Goal: Book appointment/travel/reservation

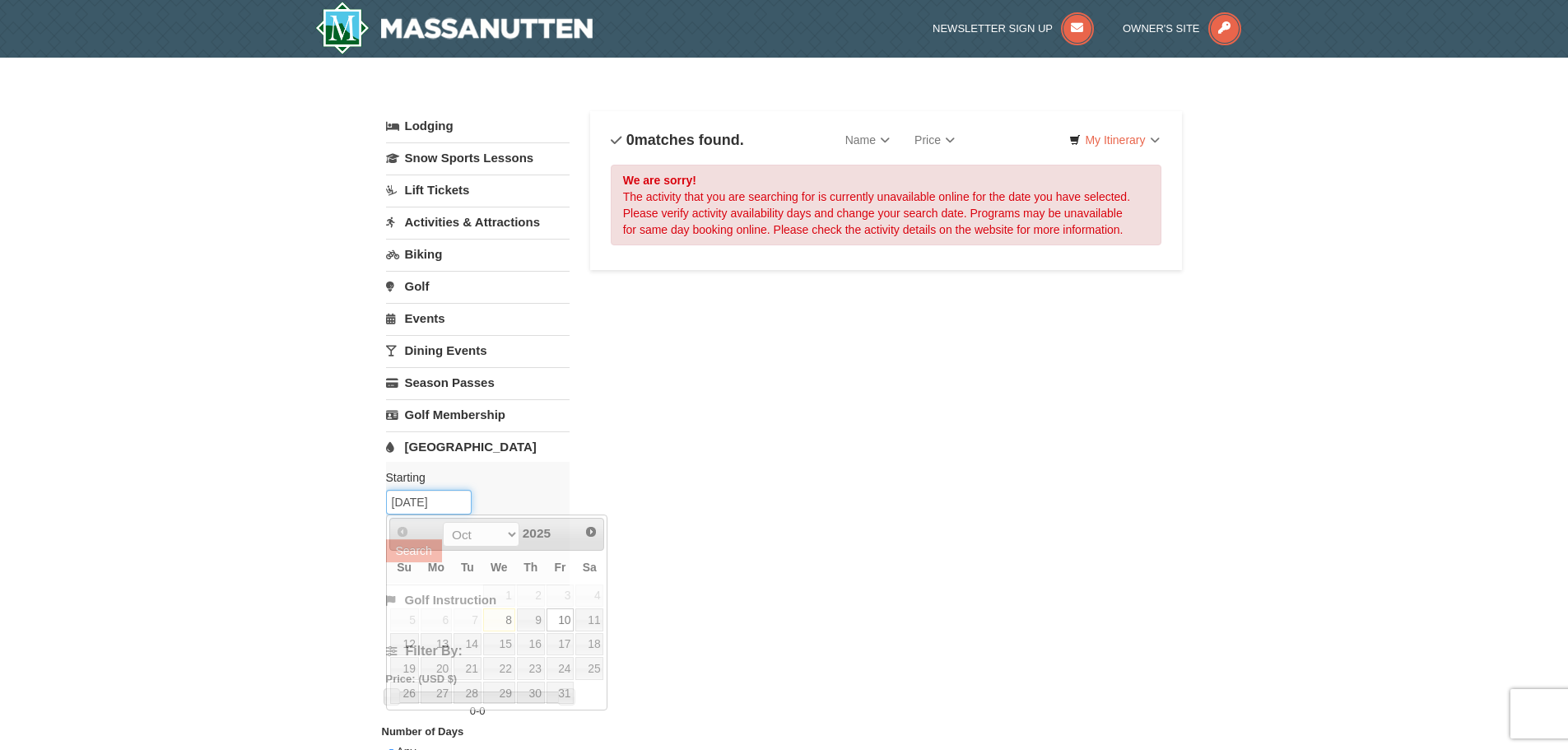
click at [452, 503] on input "[DATE]" at bounding box center [429, 502] width 85 height 25
click at [593, 619] on link "11" at bounding box center [589, 619] width 28 height 23
type input "[DATE]"
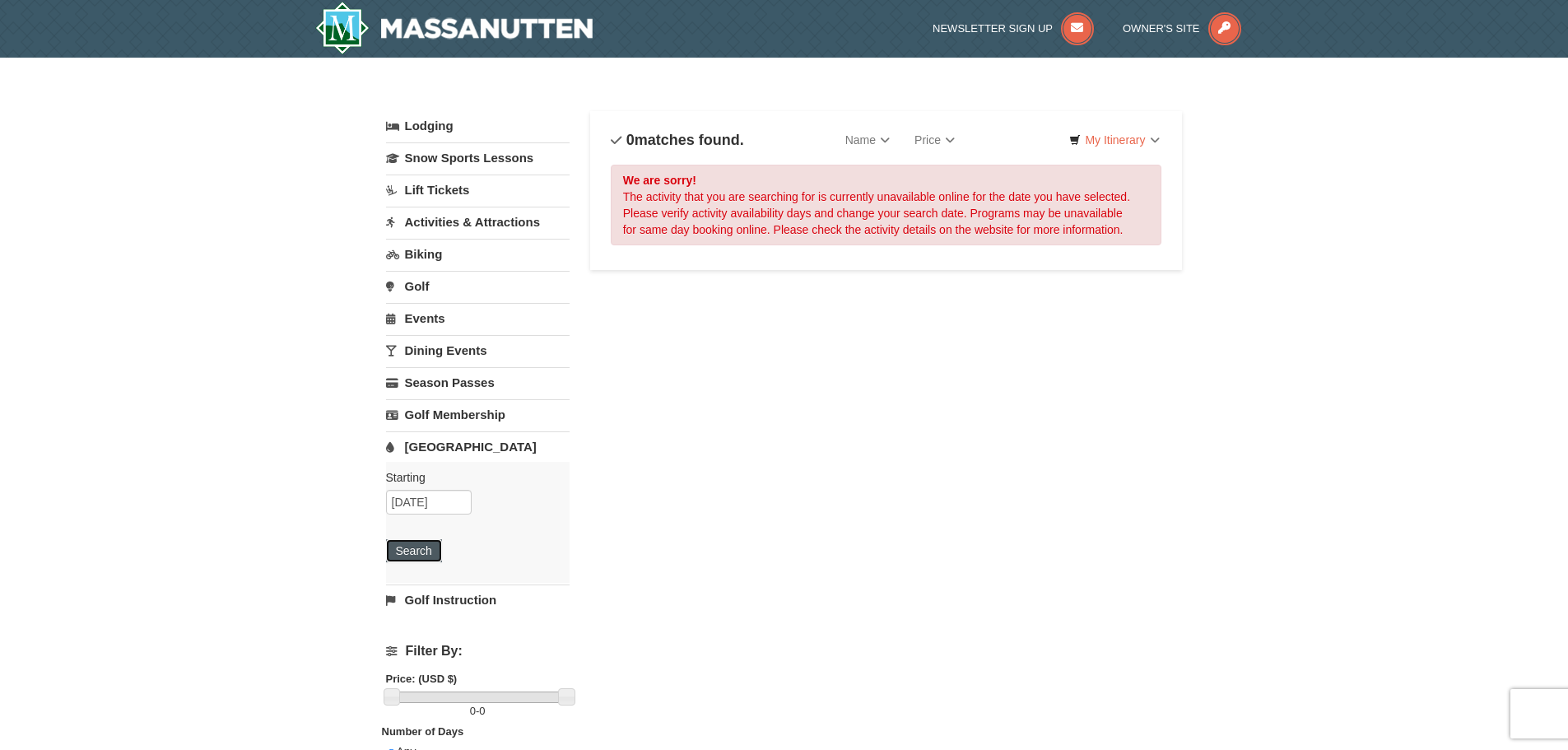
click at [421, 551] on button "Search" at bounding box center [414, 550] width 56 height 23
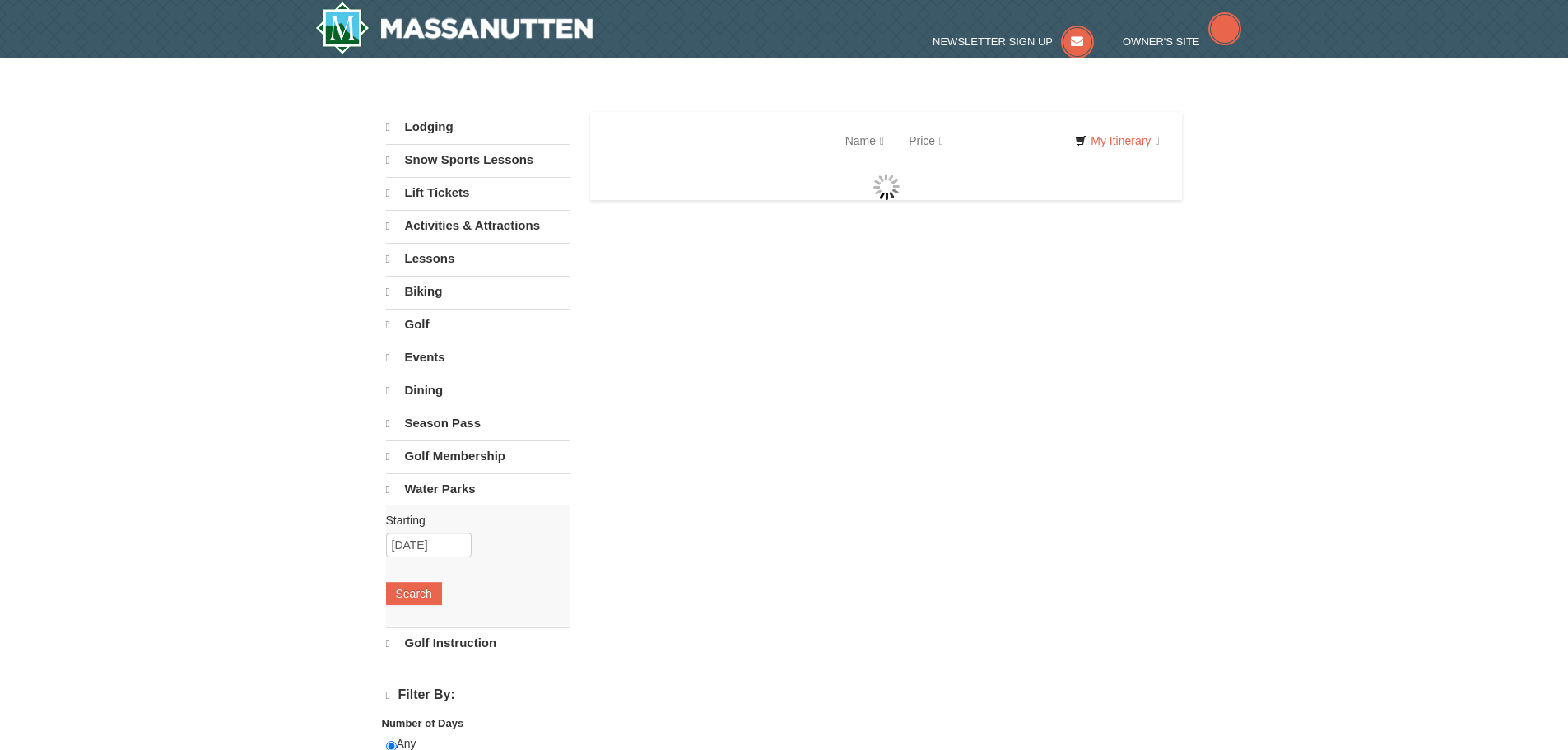
select select "10"
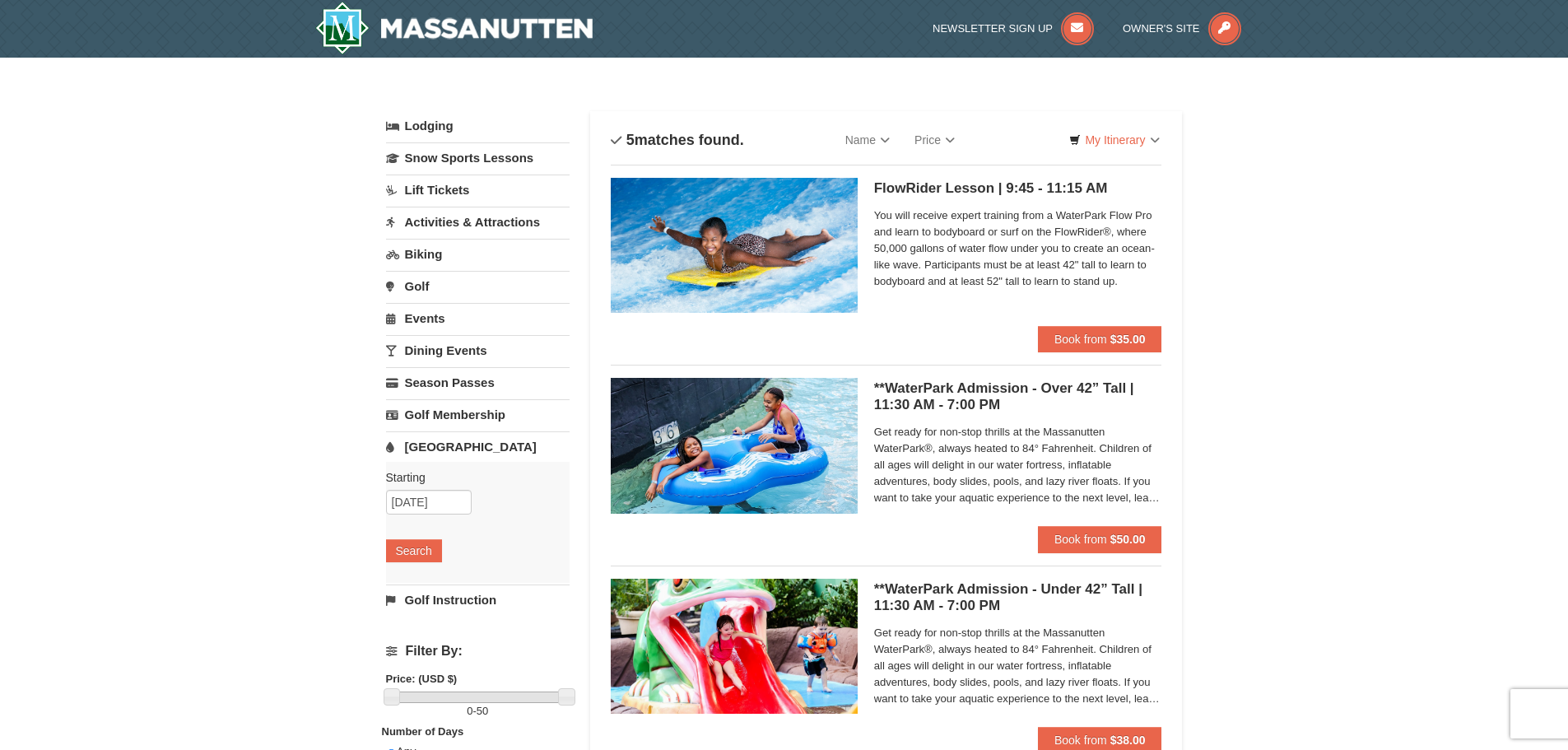
click at [1044, 449] on span "Get ready for non-stop thrills at the Massanutten WaterPark®, always heated to …" at bounding box center [1018, 465] width 288 height 82
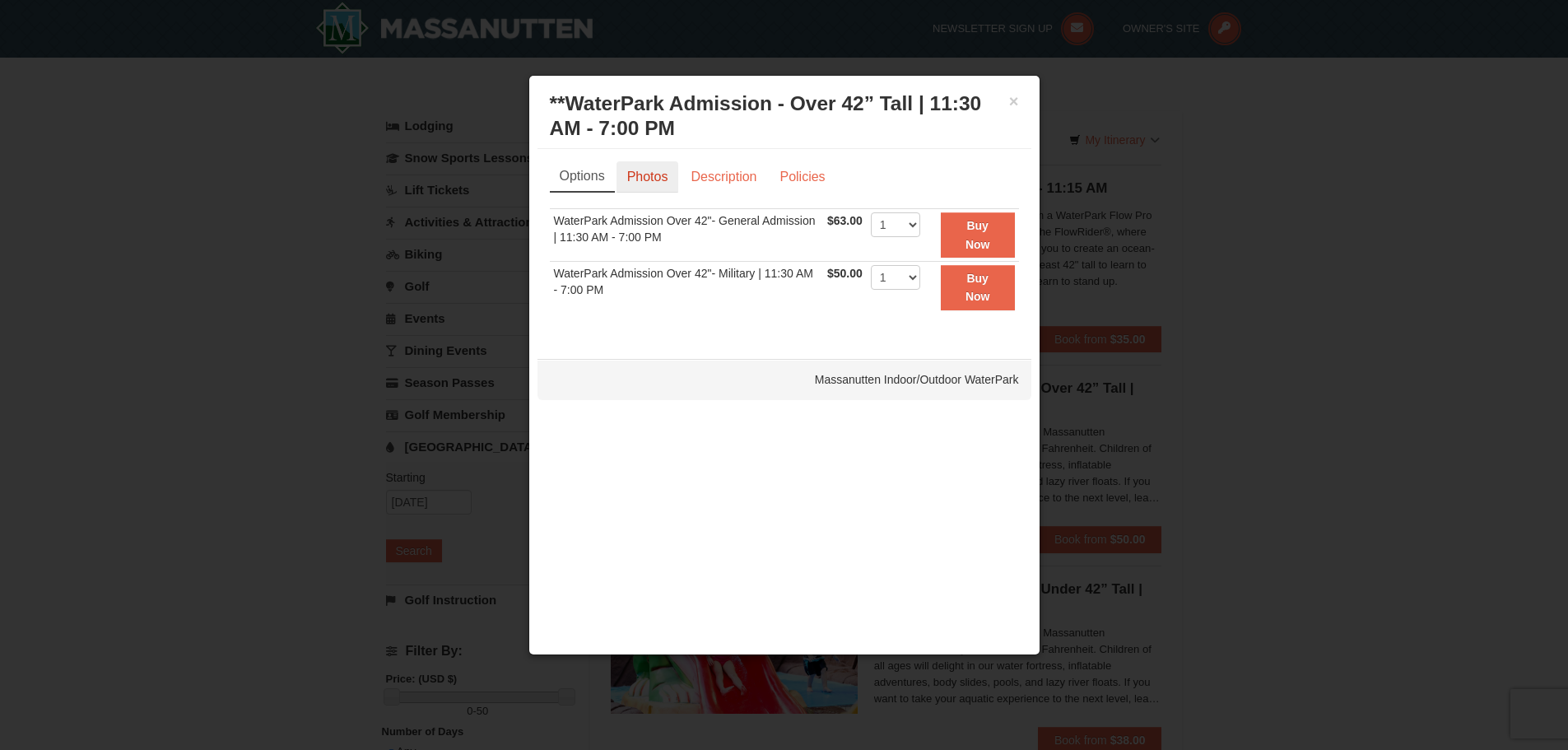
click at [650, 173] on link "Photos" at bounding box center [647, 176] width 63 height 31
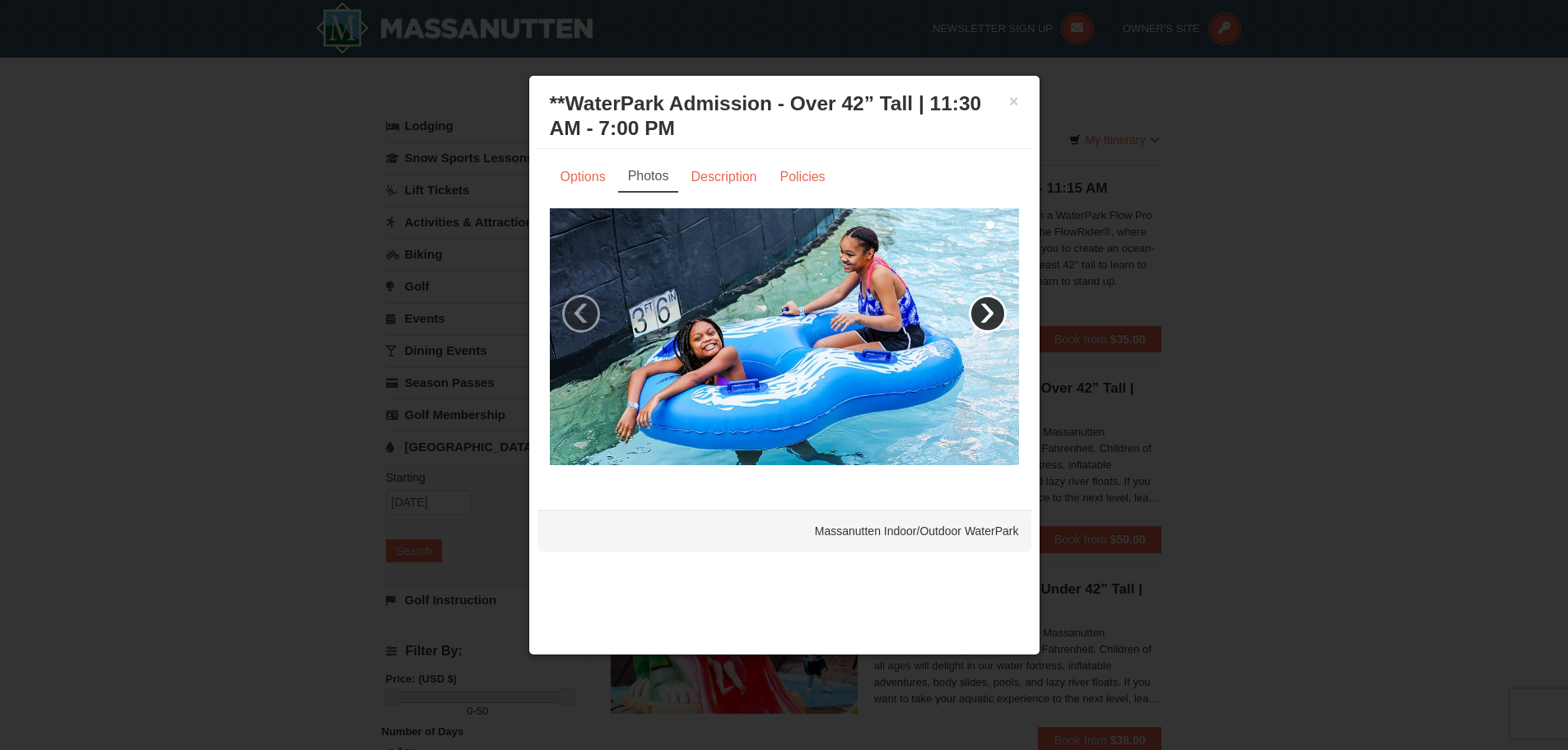
click at [987, 312] on link "›" at bounding box center [987, 314] width 38 height 38
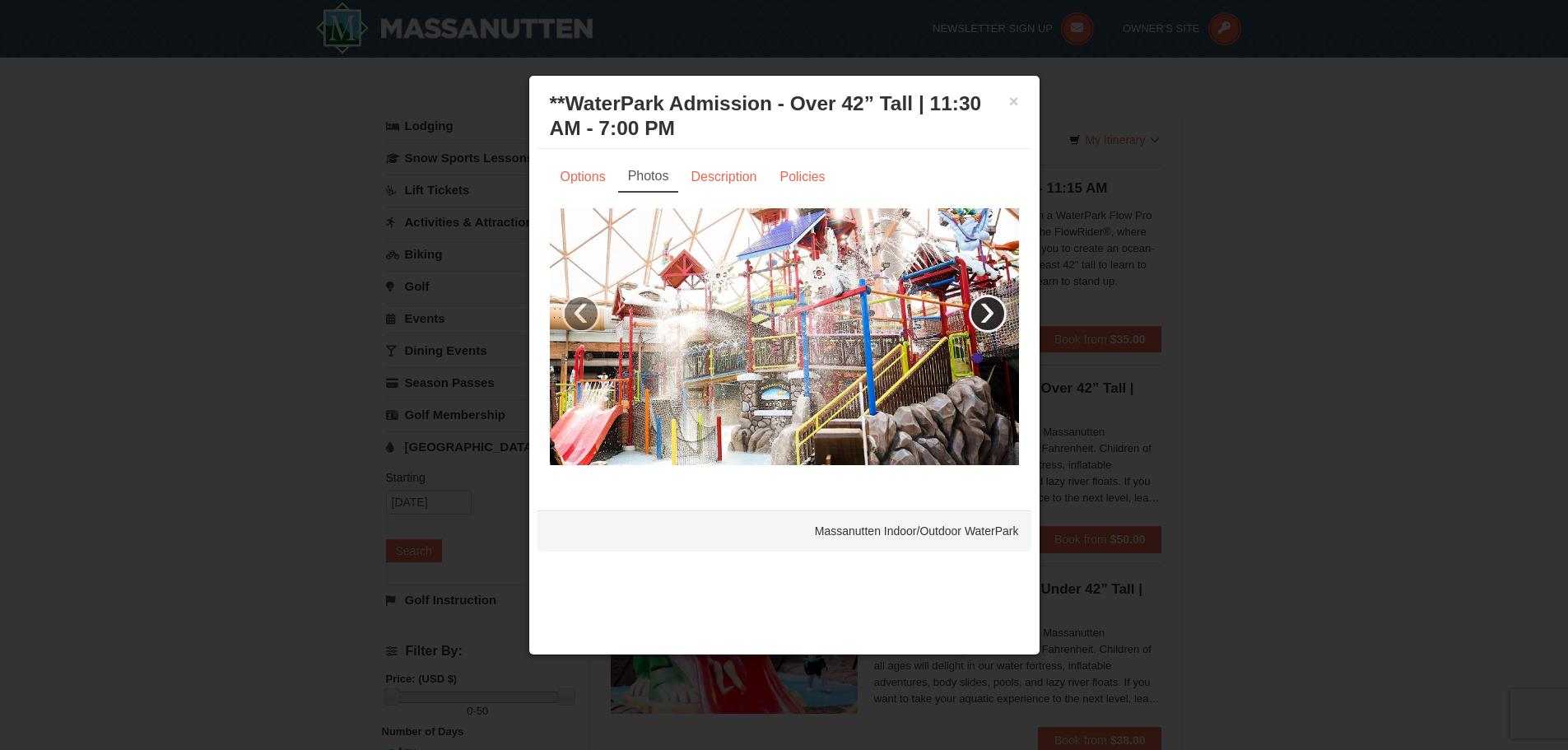
click at [987, 312] on link "›" at bounding box center [987, 314] width 38 height 38
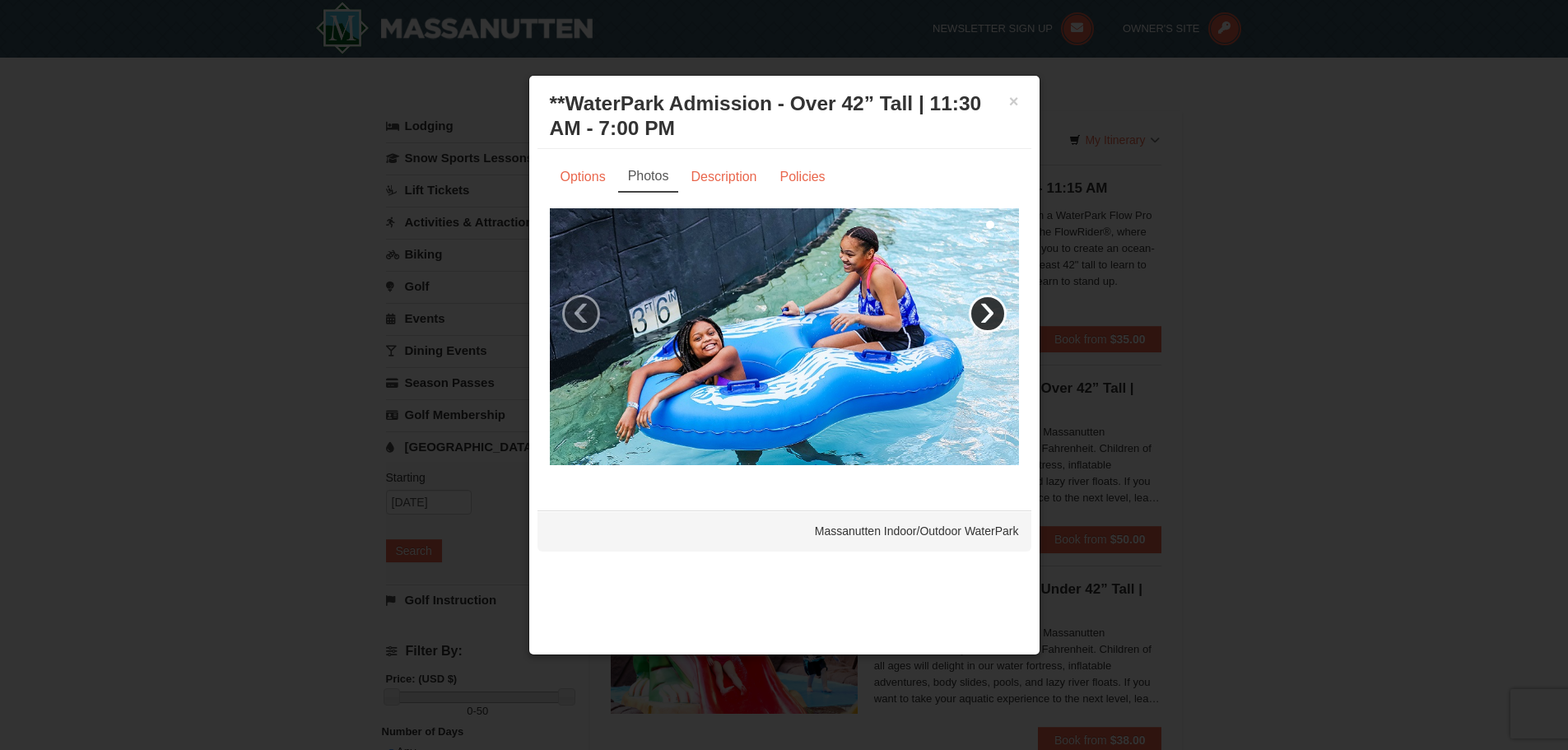
click at [987, 312] on link "›" at bounding box center [987, 314] width 38 height 38
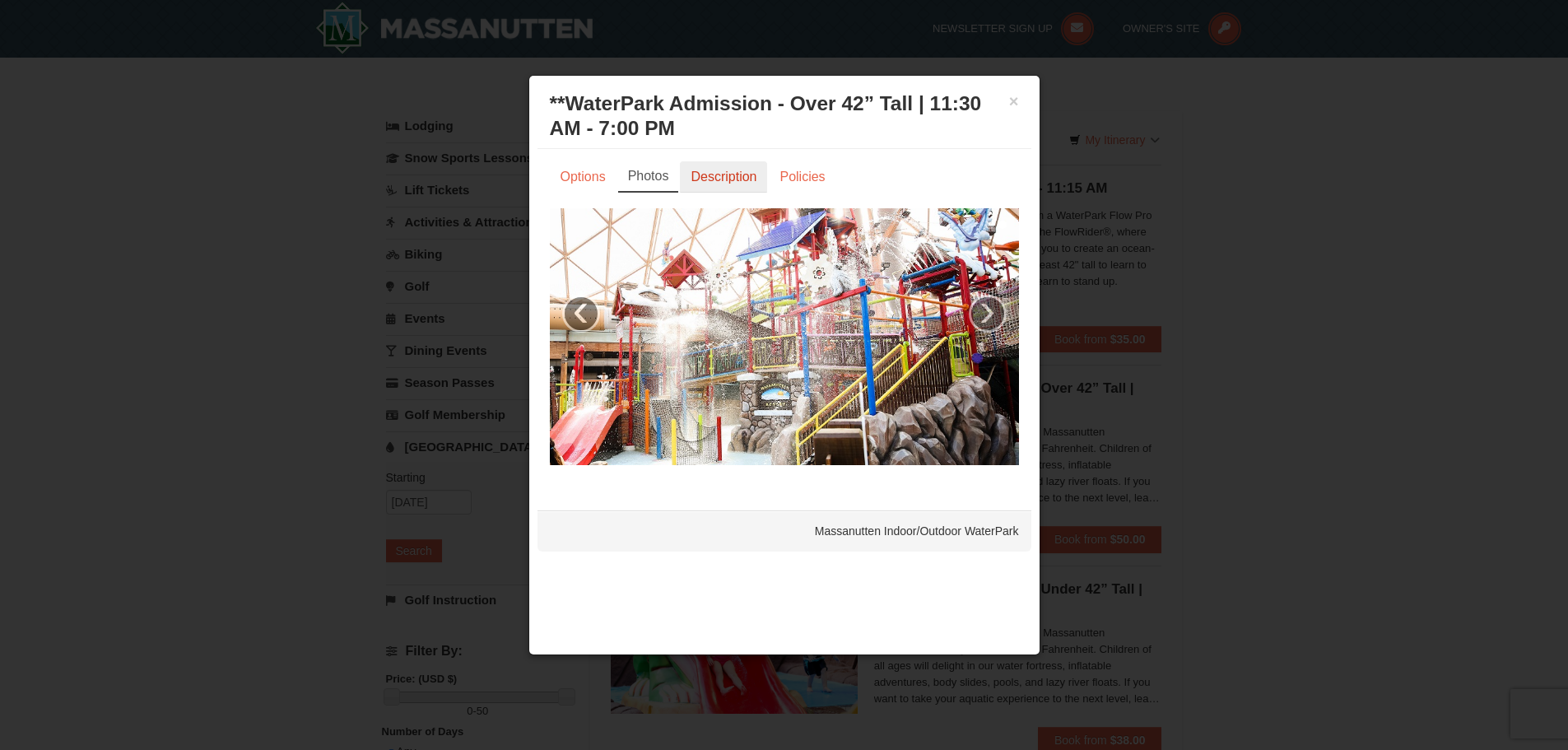
click at [738, 180] on link "Description" at bounding box center [723, 176] width 87 height 31
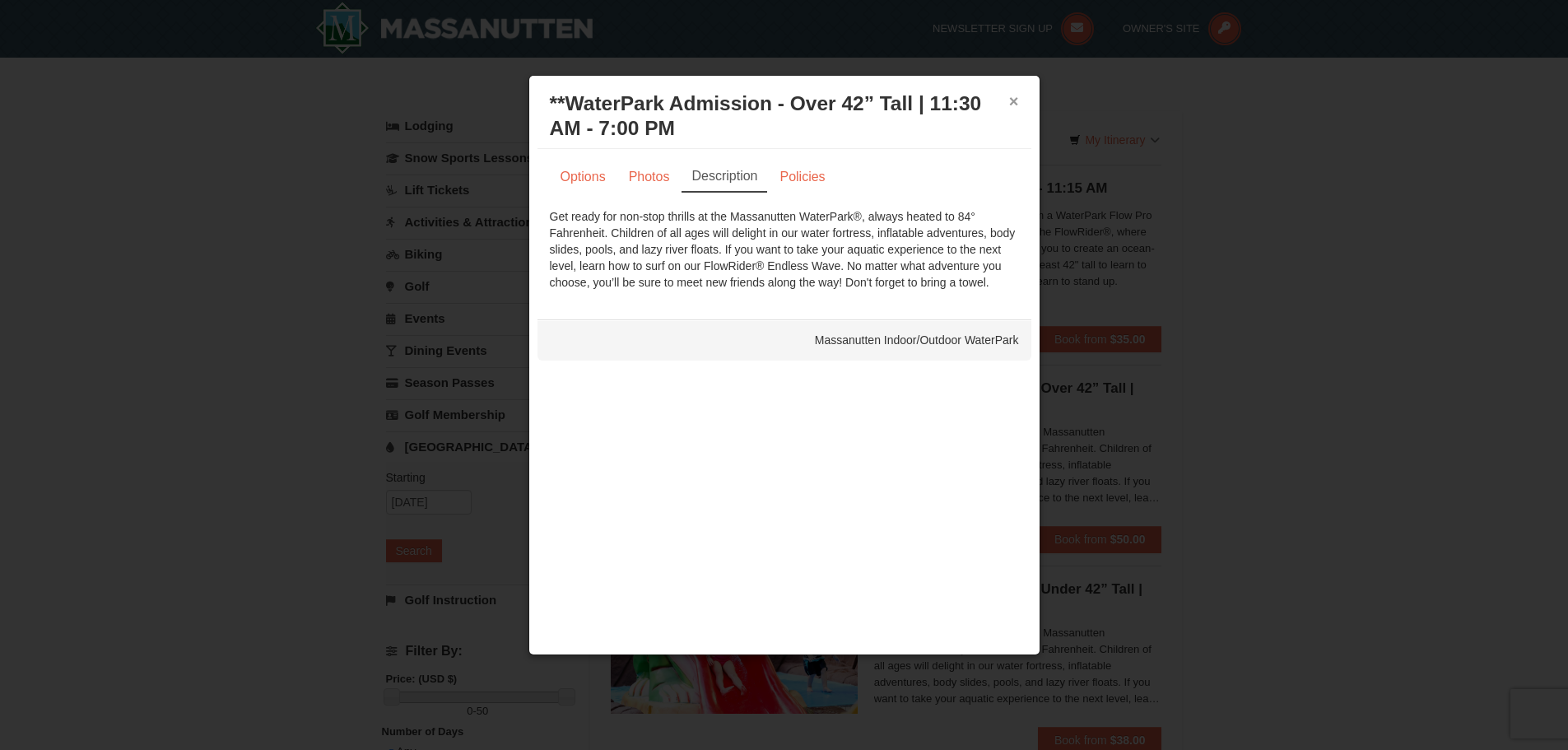
click at [1016, 103] on button "×" at bounding box center [1014, 101] width 10 height 17
